Goal: Task Accomplishment & Management: Manage account settings

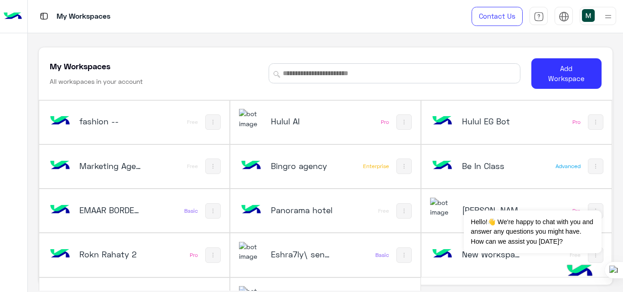
click at [310, 166] on h5 "Bingro agency" at bounding box center [302, 166] width 62 height 11
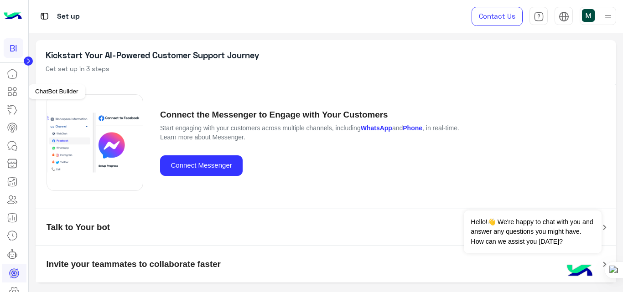
click at [13, 90] on icon at bounding box center [12, 91] width 11 height 11
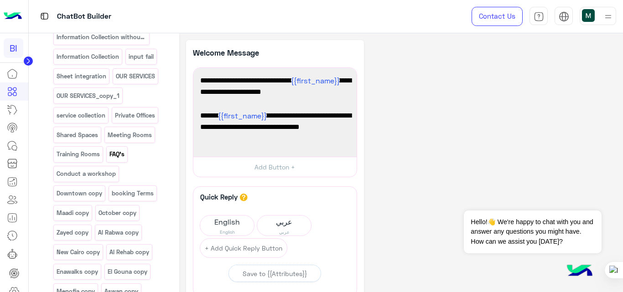
scroll to position [410, 0]
click at [117, 146] on div "FAQ's" at bounding box center [116, 154] width 21 height 16
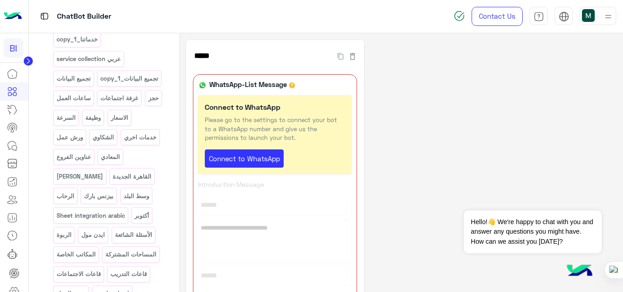
scroll to position [907, 0]
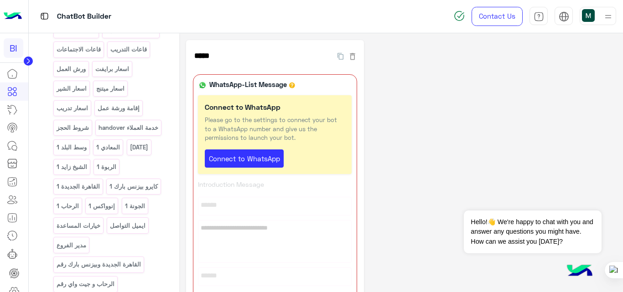
click at [119, 147] on div "القائمة الرئيسية خدماتنا خدماتنا_copy_1 service collection عربي تجميع البيانات …" at bounding box center [109, 71] width 112 height 568
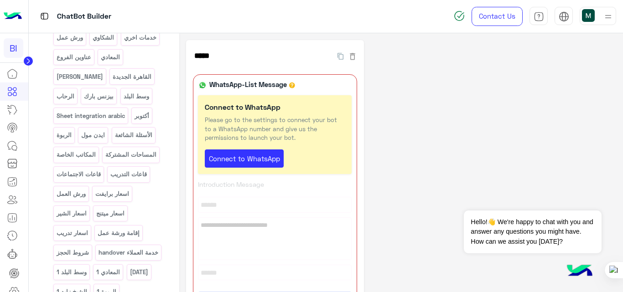
scroll to position [1007, 0]
click at [128, 140] on p "الأسئلة الشائعة" at bounding box center [133, 135] width 39 height 10
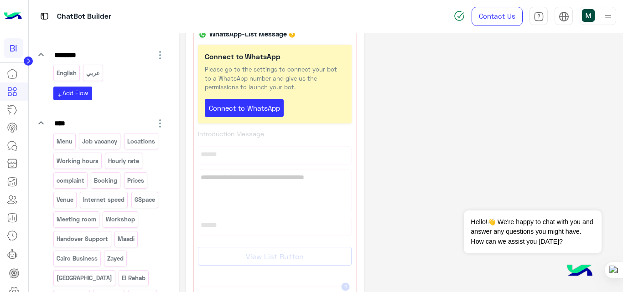
scroll to position [104, 0]
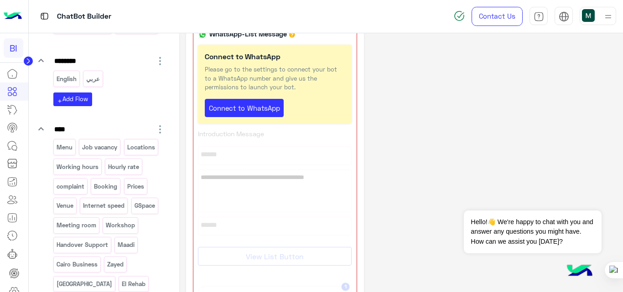
click at [16, 16] on img at bounding box center [13, 16] width 18 height 19
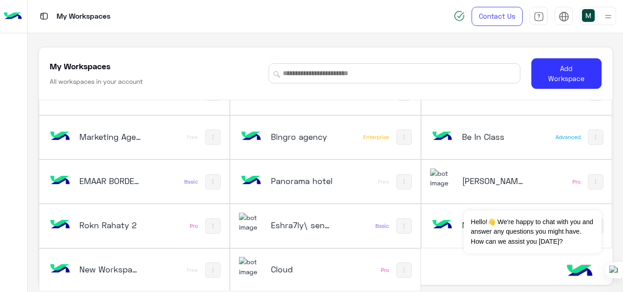
scroll to position [31, 0]
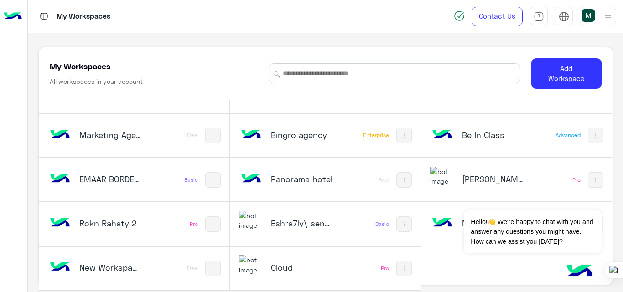
click at [463, 180] on h5 "[PERSON_NAME]" at bounding box center [493, 179] width 62 height 11
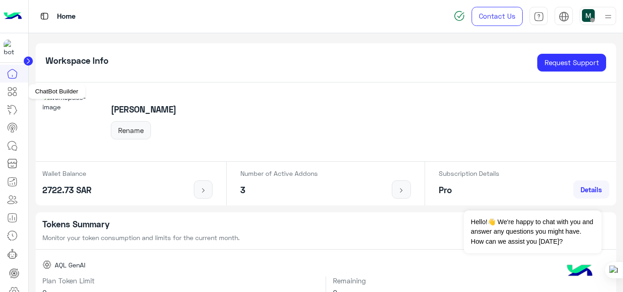
click at [13, 94] on icon at bounding box center [13, 91] width 4 height 5
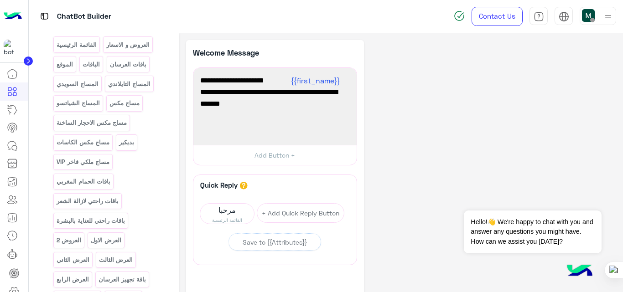
scroll to position [207, 0]
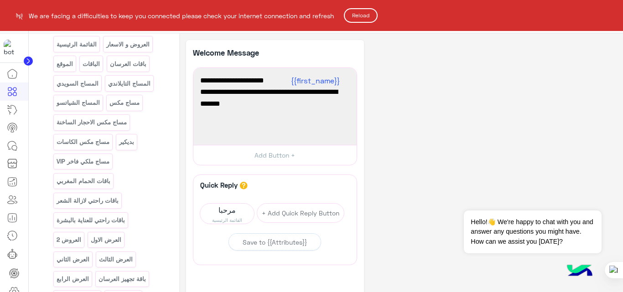
click at [364, 14] on button "Reload" at bounding box center [361, 15] width 34 height 15
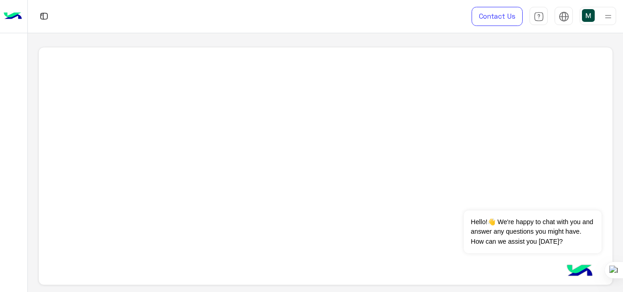
click at [17, 21] on img at bounding box center [13, 16] width 18 height 19
click at [11, 19] on img at bounding box center [13, 16] width 18 height 19
click at [599, 20] on div at bounding box center [598, 16] width 36 height 18
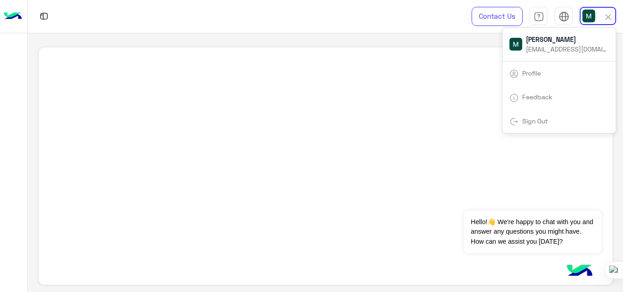
click at [545, 125] on div "Sign Out" at bounding box center [559, 121] width 113 height 24
click at [536, 121] on link "Sign Out" at bounding box center [535, 121] width 26 height 8
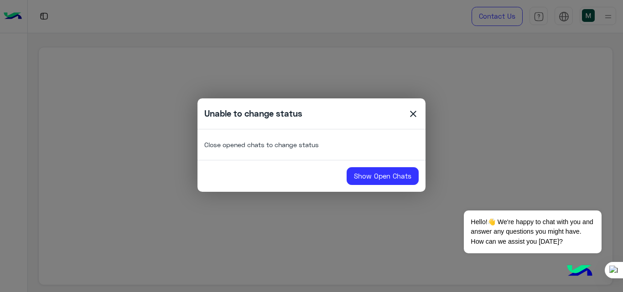
click at [414, 111] on span "close" at bounding box center [413, 116] width 11 height 14
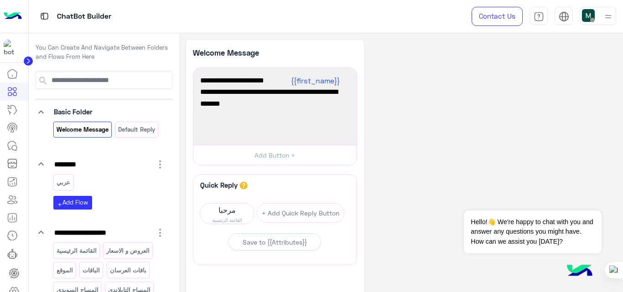
click at [15, 12] on img at bounding box center [13, 16] width 18 height 19
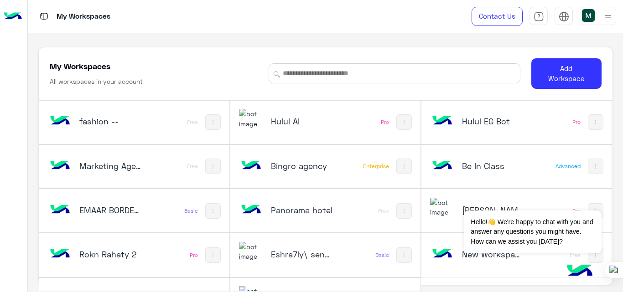
click at [602, 15] on img at bounding box center [607, 16] width 11 height 11
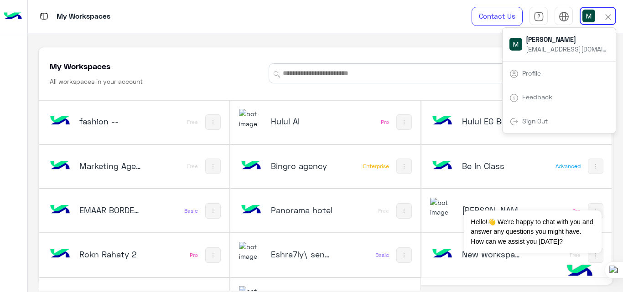
click at [551, 113] on div "Sign Out" at bounding box center [559, 121] width 113 height 24
click at [525, 121] on link "Sign Out" at bounding box center [535, 121] width 26 height 8
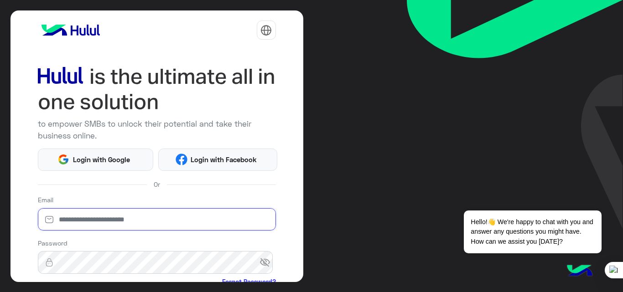
click at [188, 215] on input "email" at bounding box center [157, 219] width 238 height 23
type input "**********"
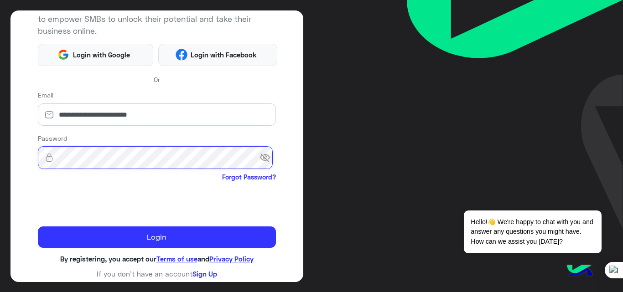
scroll to position [107, 0]
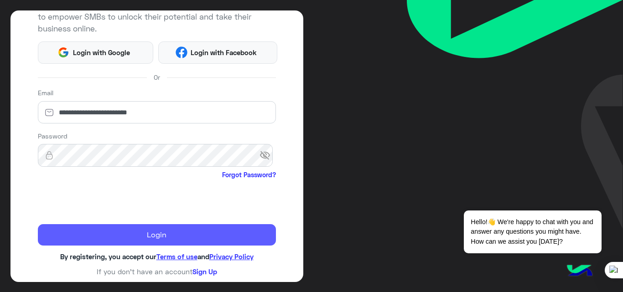
click at [155, 236] on button "Login" at bounding box center [157, 235] width 238 height 22
click at [205, 237] on button "Login" at bounding box center [157, 235] width 238 height 22
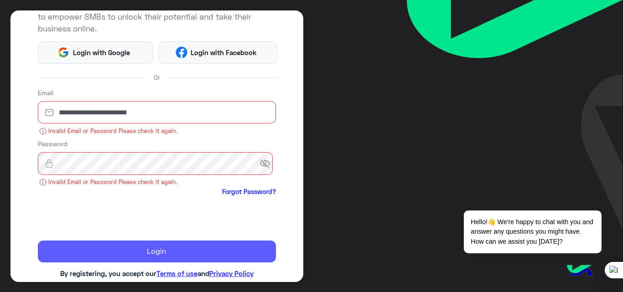
click at [145, 251] on button "Login" at bounding box center [157, 252] width 238 height 22
click at [172, 253] on button "Login" at bounding box center [157, 252] width 238 height 22
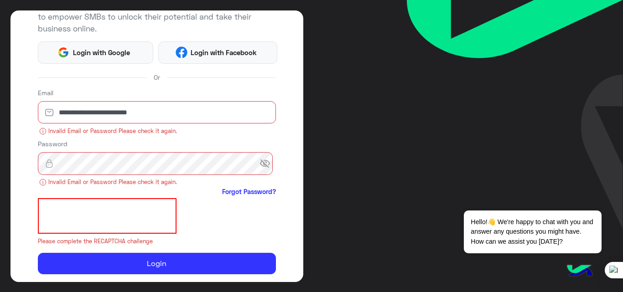
click at [260, 165] on span "visibility_off" at bounding box center [268, 164] width 16 height 16
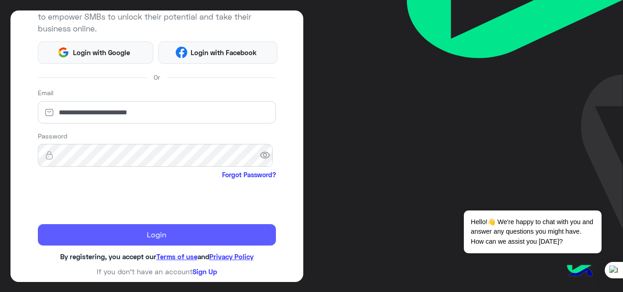
click at [169, 239] on button "Login" at bounding box center [157, 235] width 238 height 22
